Goal: Task Accomplishment & Management: Complete application form

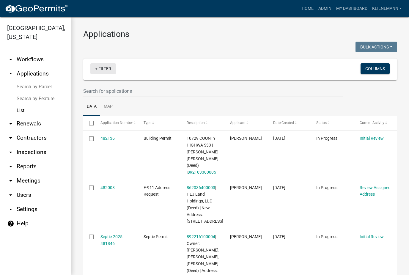
click at [106, 73] on link "+ Filter" at bounding box center [103, 68] width 26 height 11
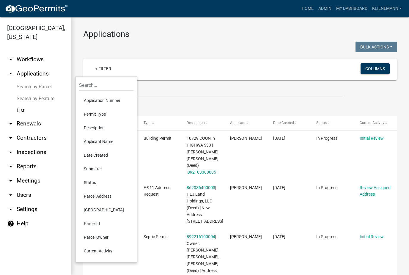
click at [114, 238] on li "Parcel Owner" at bounding box center [106, 237] width 54 height 14
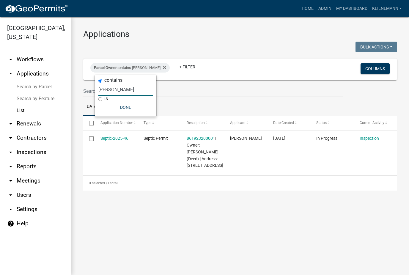
type input "[PERSON_NAME]"
click at [128, 136] on link "Septic-2025-46" at bounding box center [114, 138] width 28 height 5
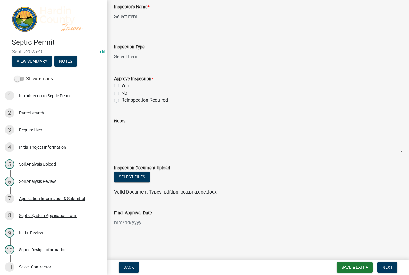
scroll to position [45, 0]
click at [139, 176] on button "Select files" at bounding box center [132, 177] width 36 height 11
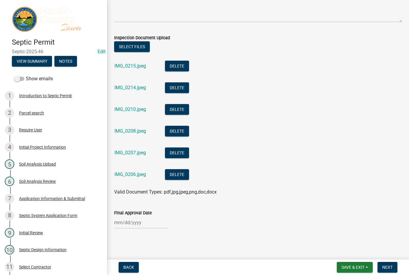
scroll to position [176, 0]
click at [141, 47] on button "Select files" at bounding box center [132, 46] width 36 height 11
click at [349, 265] on span "Save & Exit" at bounding box center [353, 267] width 23 height 5
click at [360, 257] on button "Save & Exit" at bounding box center [349, 252] width 48 height 14
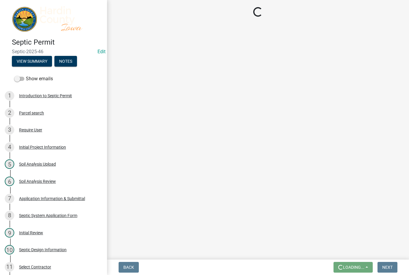
scroll to position [0, 0]
